Goal: Navigation & Orientation: Find specific page/section

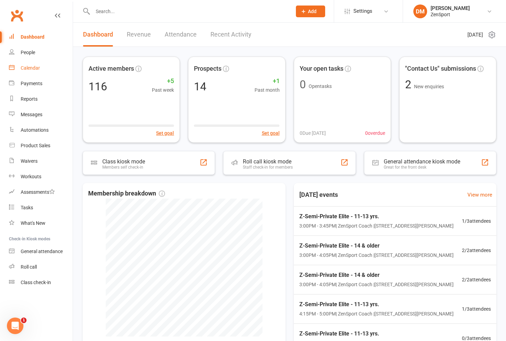
click at [36, 67] on div "Calendar" at bounding box center [30, 68] width 19 height 6
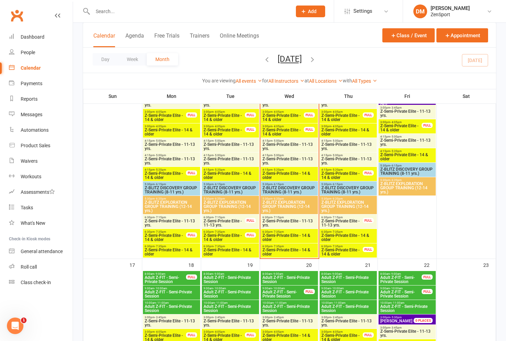
scroll to position [583, 0]
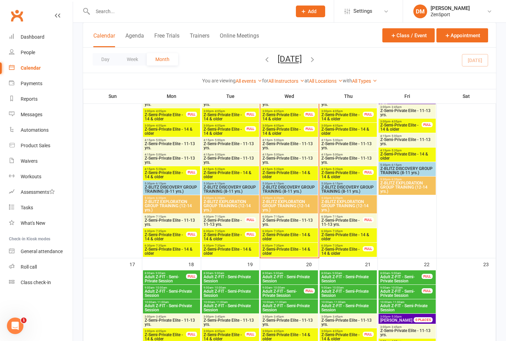
click at [286, 251] on span "Z-Semi-Private Elite - 14 & older" at bounding box center [289, 251] width 54 height 8
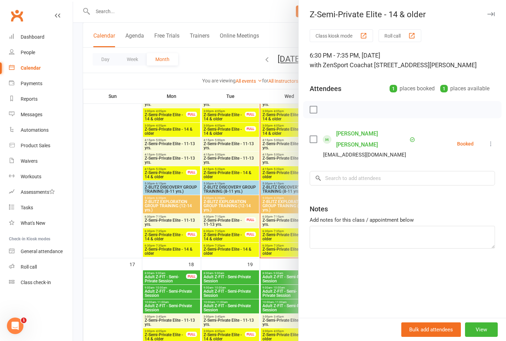
click at [286, 251] on div at bounding box center [289, 170] width 433 height 341
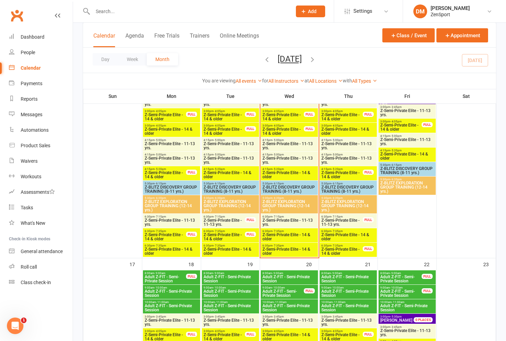
click at [288, 234] on span "Z-Semi-Private Elite - 14 & older" at bounding box center [289, 237] width 54 height 8
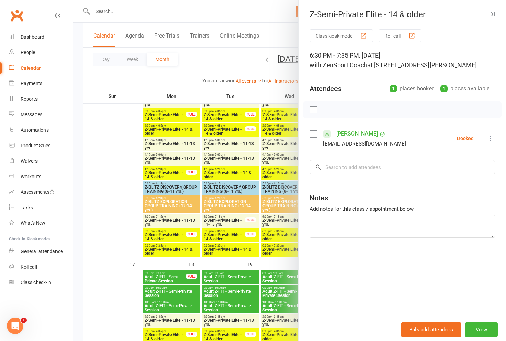
click at [288, 234] on div at bounding box center [289, 170] width 433 height 341
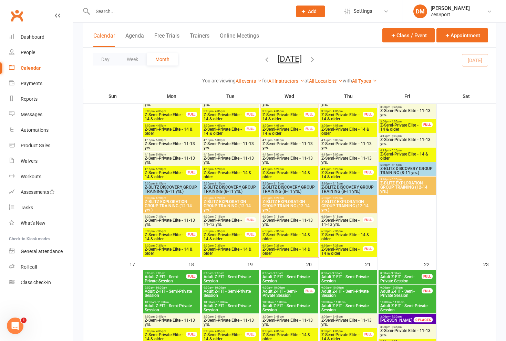
click at [288, 219] on span "Z-Semi-Private Elite - 11-13 yrs." at bounding box center [289, 222] width 54 height 8
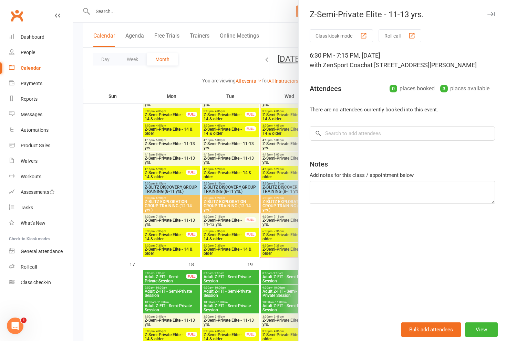
click at [288, 219] on div at bounding box center [289, 170] width 433 height 341
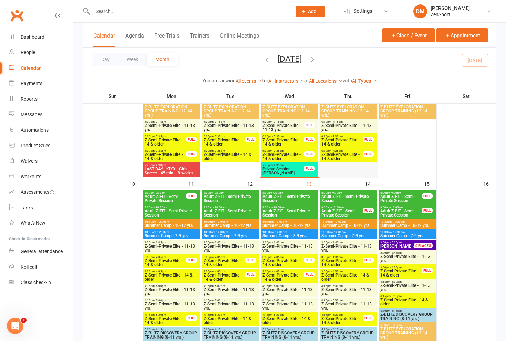
scroll to position [435, 0]
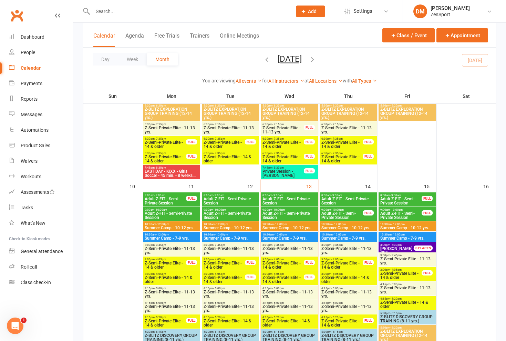
click at [341, 212] on span "Adult Z-FIT - Semi-Private Session" at bounding box center [342, 215] width 42 height 8
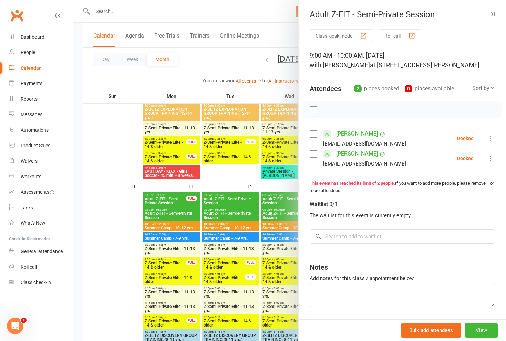
click at [296, 200] on div at bounding box center [289, 170] width 433 height 341
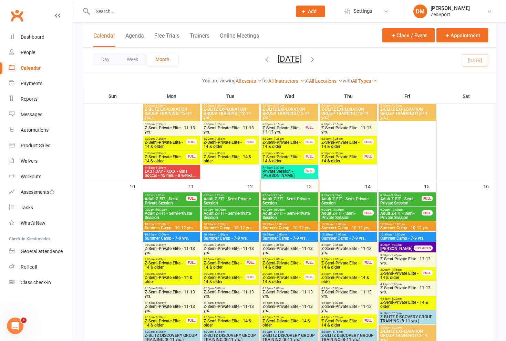
click at [341, 197] on span "Adult Z-FIT - Semi-Private Session" at bounding box center [348, 201] width 54 height 8
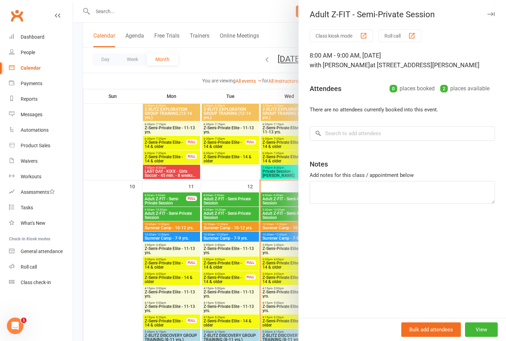
click at [275, 195] on div at bounding box center [289, 170] width 433 height 341
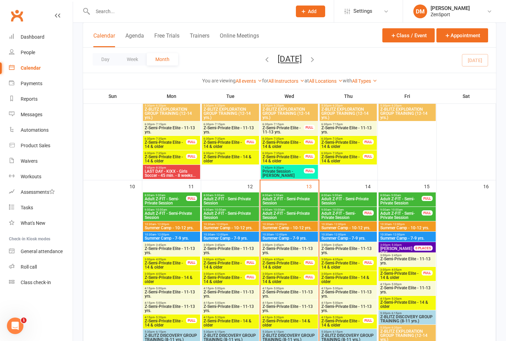
click at [345, 215] on span "Adult Z-FIT - Semi-Private Session" at bounding box center [342, 215] width 42 height 8
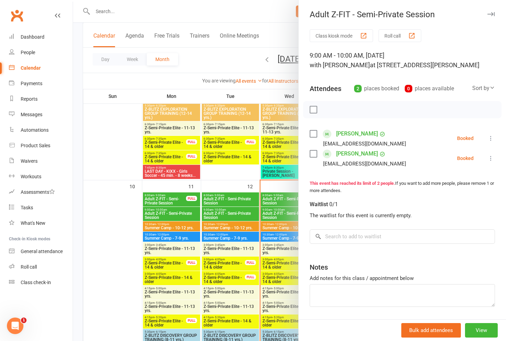
click at [263, 212] on div at bounding box center [289, 170] width 433 height 341
